Goal: Information Seeking & Learning: Check status

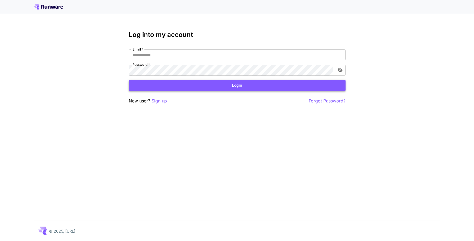
type input "**********"
click at [182, 85] on button "Login" at bounding box center [237, 85] width 217 height 11
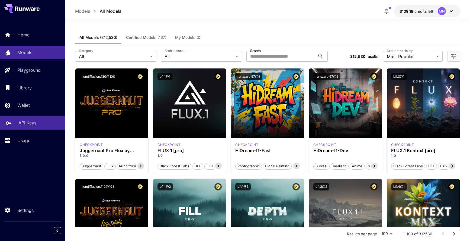
click at [19, 123] on p "API Keys" at bounding box center [27, 122] width 18 height 7
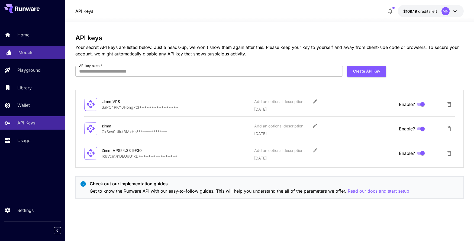
click at [25, 51] on p "Models" at bounding box center [25, 52] width 15 height 7
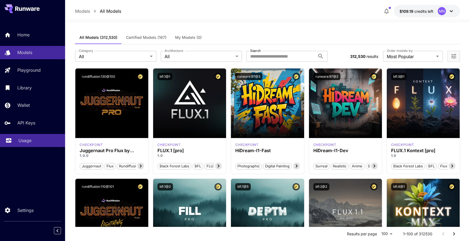
click at [25, 139] on p "Usage" at bounding box center [24, 140] width 13 height 7
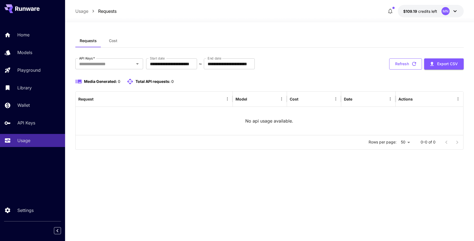
click at [408, 62] on button "Refresh" at bounding box center [405, 63] width 33 height 11
click at [112, 41] on span "Cost" at bounding box center [113, 40] width 8 height 5
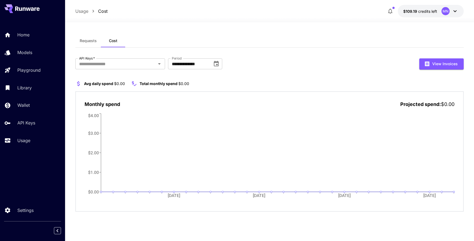
click at [90, 41] on span "Requests" at bounding box center [88, 40] width 17 height 5
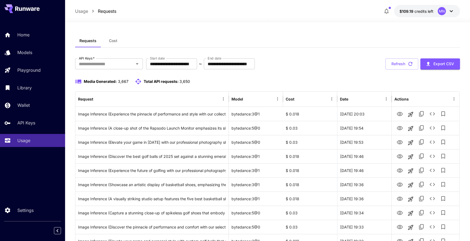
click at [346, 69] on div "**********" at bounding box center [267, 63] width 385 height 11
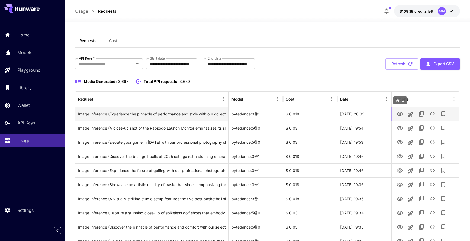
click at [399, 113] on icon "View" at bounding box center [400, 114] width 7 height 7
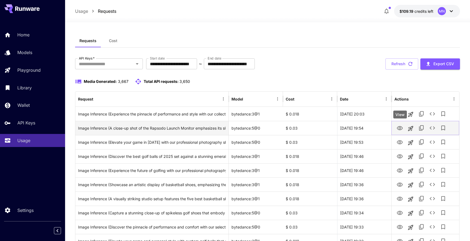
click at [399, 126] on icon "View" at bounding box center [400, 128] width 7 height 7
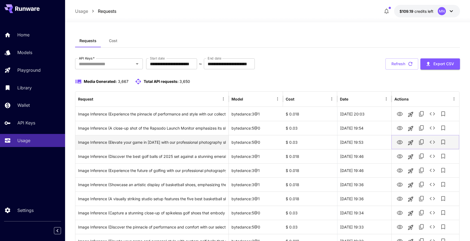
click at [399, 142] on icon "View" at bounding box center [400, 142] width 6 height 4
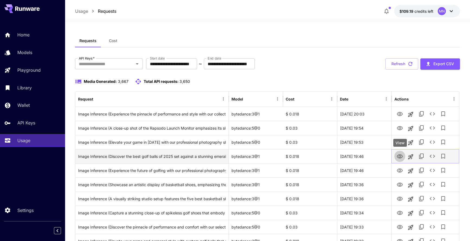
click at [399, 156] on icon "View" at bounding box center [400, 156] width 6 height 4
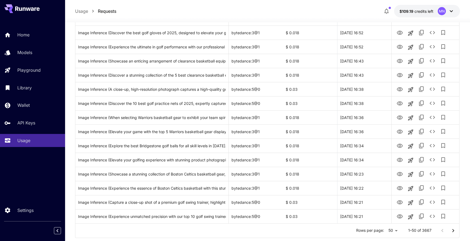
scroll to position [602, 0]
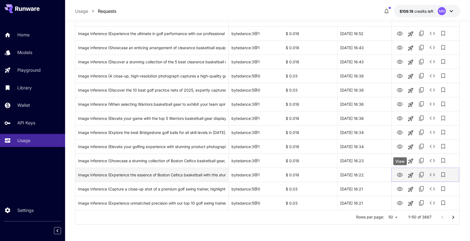
click at [402, 174] on icon "View" at bounding box center [400, 174] width 7 height 7
